Goal: Information Seeking & Learning: Learn about a topic

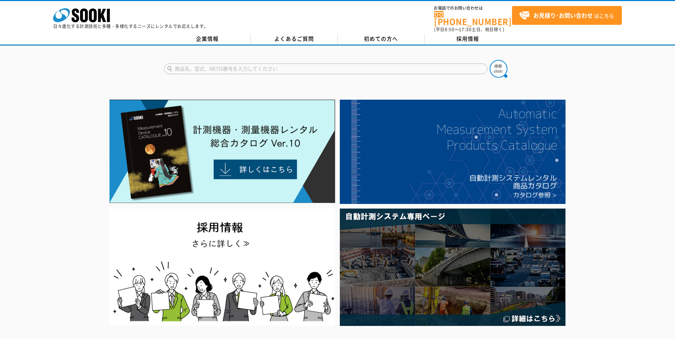
click at [275, 66] on input "text" at bounding box center [326, 68] width 324 height 11
type input "[PERSON_NAME]"
click at [490, 60] on button at bounding box center [499, 69] width 18 height 18
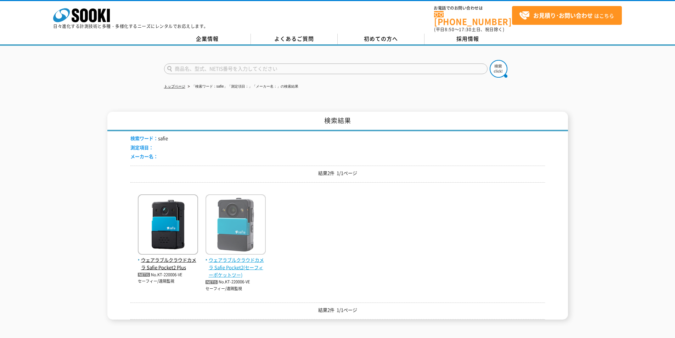
click at [237, 256] on span "ウェアラブルクラウドカメラ Safie Pocket2(セーフィーポケットツー)" at bounding box center [236, 267] width 60 height 22
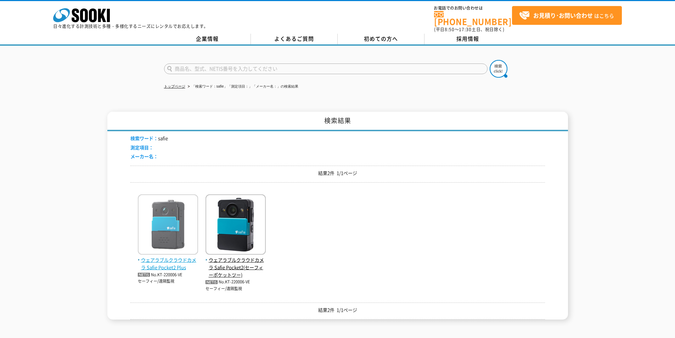
click at [177, 258] on span "ウェアラブルクラウドカメラ Safie Pocket2 Plus" at bounding box center [168, 263] width 60 height 15
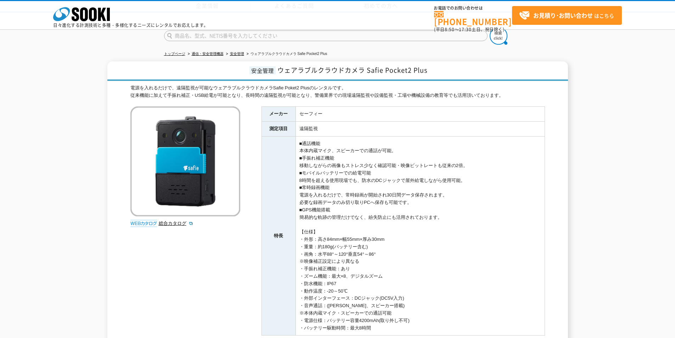
scroll to position [142, 0]
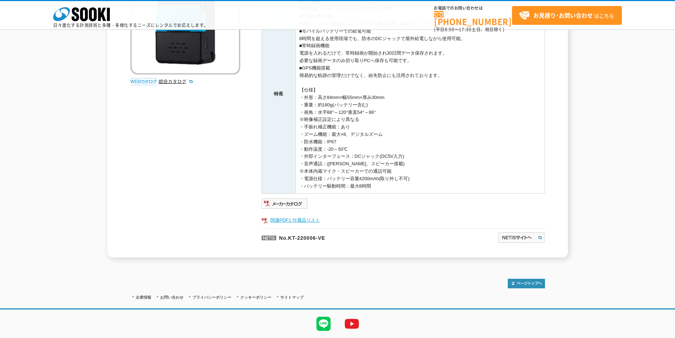
click at [306, 218] on link "関連PDF1 付属品リスト" at bounding box center [403, 219] width 283 height 9
click at [92, 9] on icon at bounding box center [93, 14] width 8 height 14
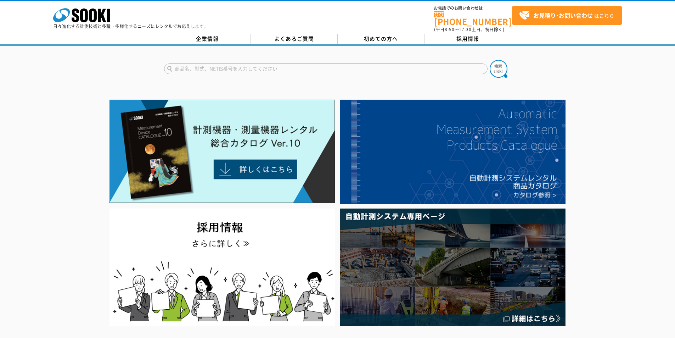
click at [242, 64] on input "text" at bounding box center [326, 68] width 324 height 11
type input "AT10"
click at [490, 60] on button at bounding box center [499, 69] width 18 height 18
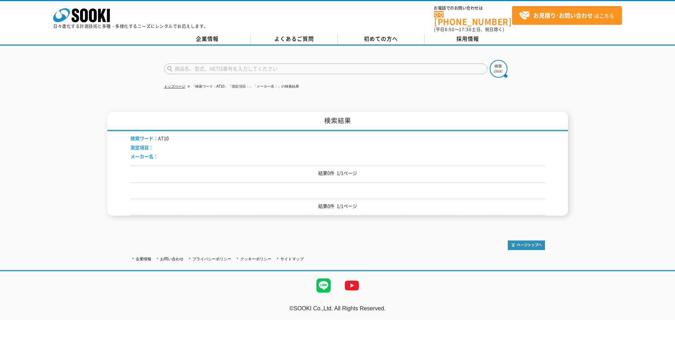
click at [291, 65] on input "text" at bounding box center [326, 68] width 324 height 11
type input "ポーターフロー"
click at [496, 64] on img at bounding box center [499, 69] width 18 height 18
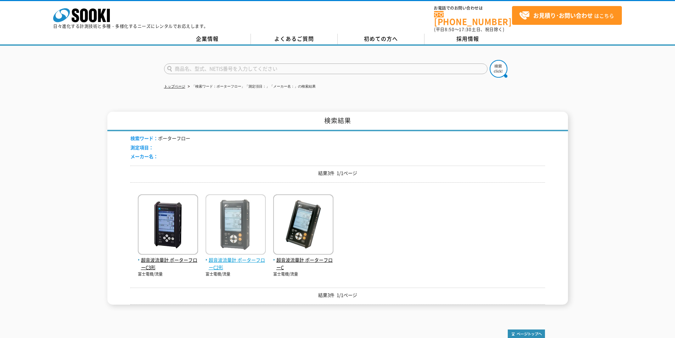
click at [214, 260] on span "超音波流量計 ポーターフローC2形" at bounding box center [236, 263] width 60 height 15
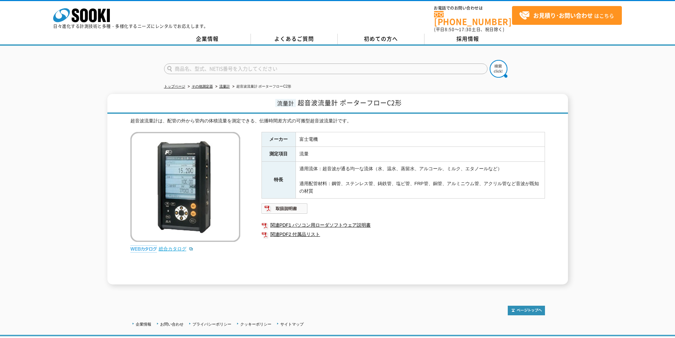
click at [176, 246] on link "総合カタログ" at bounding box center [176, 248] width 35 height 5
